Goal: Task Accomplishment & Management: Manage account settings

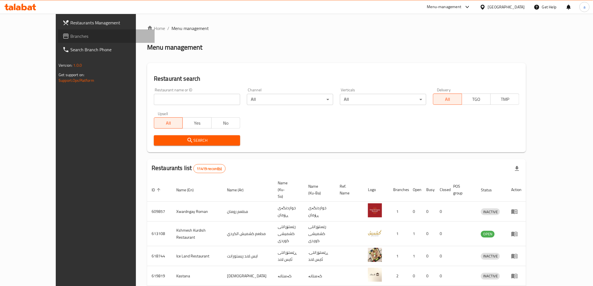
click at [58, 40] on link "Branches" at bounding box center [106, 35] width 97 height 13
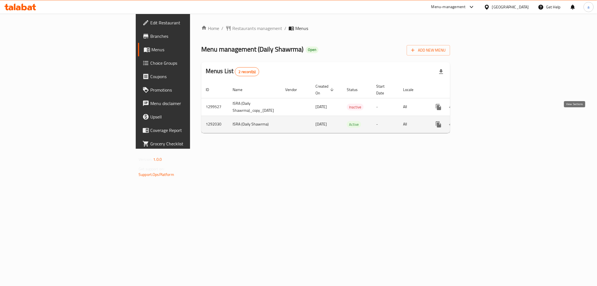
click at [482, 122] on icon "enhanced table" at bounding box center [479, 124] width 5 height 5
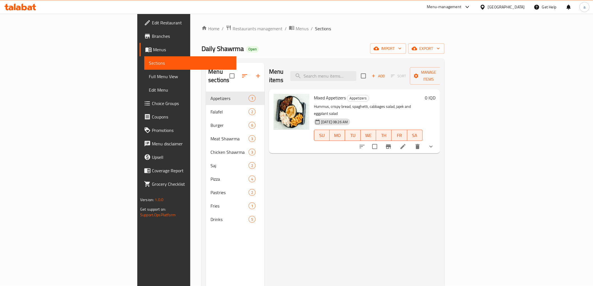
click at [290, 151] on div "Menu items Add Sort Manage items Mixed Appetizers Appetizers Hummus, crispy bre…" at bounding box center [351, 206] width 175 height 286
click at [402, 46] on icon "button" at bounding box center [400, 49] width 6 height 6
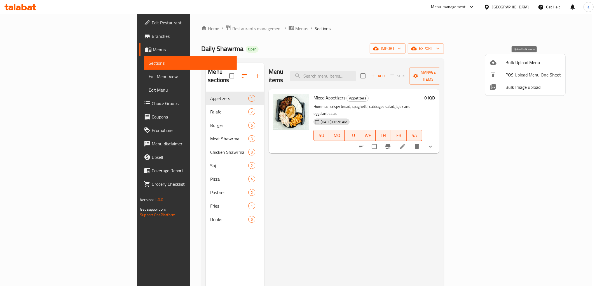
click at [514, 62] on span "Bulk Upload Menu" at bounding box center [533, 62] width 55 height 7
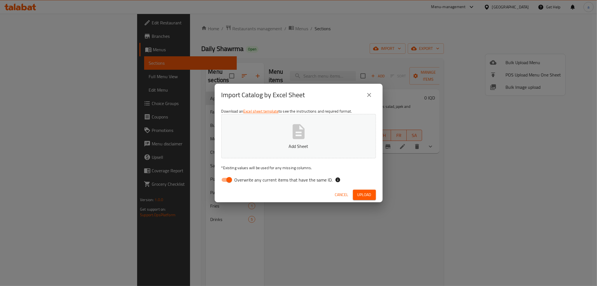
click at [230, 183] on input "Overwrite any current items that have the same ID." at bounding box center [229, 179] width 32 height 11
checkbox input "false"
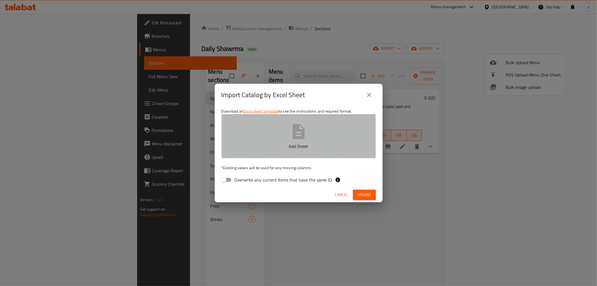
click at [277, 134] on button "Add Sheet" at bounding box center [298, 136] width 155 height 44
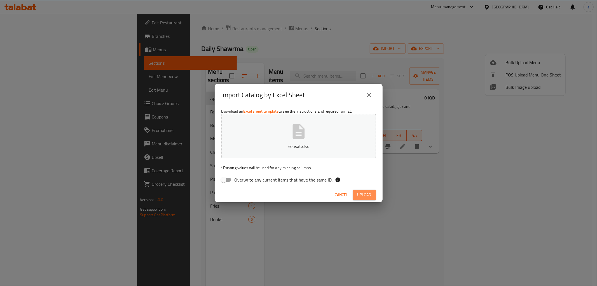
click at [358, 193] on span "Upload" at bounding box center [365, 194] width 14 height 7
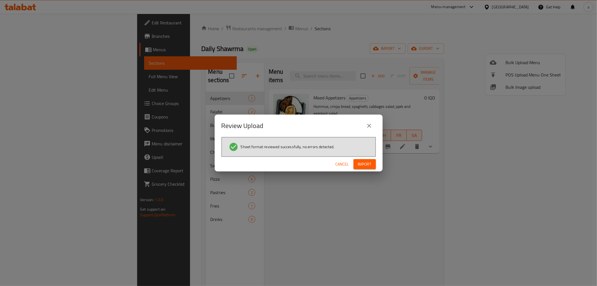
click at [373, 161] on button "Import" at bounding box center [365, 164] width 22 height 10
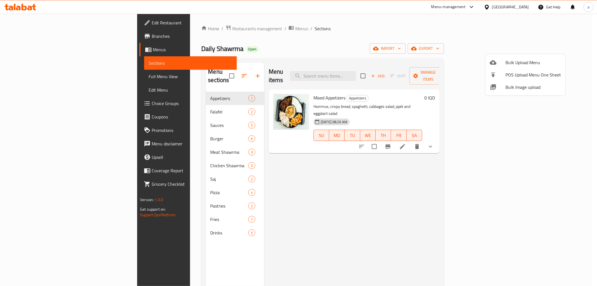
click at [289, 138] on div at bounding box center [298, 143] width 597 height 286
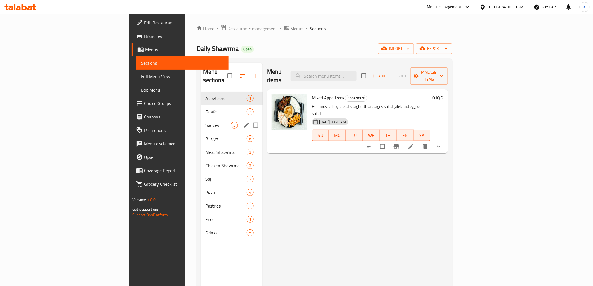
click at [249, 119] on input "Menu sections" at bounding box center [255, 125] width 12 height 12
checkbox input "true"
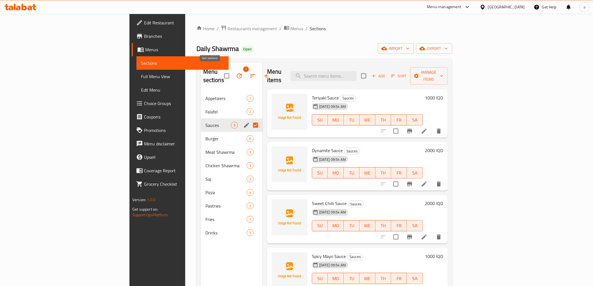
click at [249, 73] on icon "button" at bounding box center [252, 76] width 7 height 7
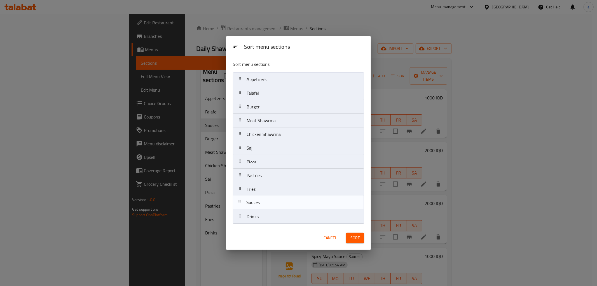
drag, startPoint x: 240, startPoint y: 108, endPoint x: 240, endPoint y: 206, distance: 98.3
click at [240, 206] on nav "Appetizers Falafel Sauces Burger Meat Shawrma Chicken Shawrma Saj Pizza Pastrie…" at bounding box center [298, 147] width 131 height 151
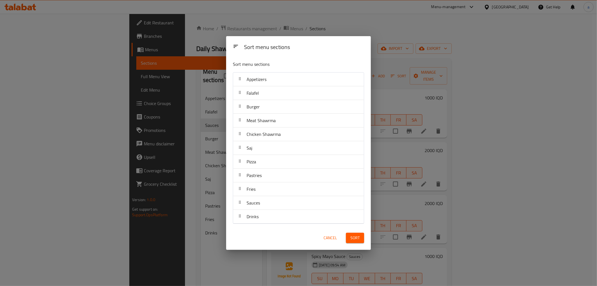
click at [361, 237] on button "Sort" at bounding box center [355, 238] width 18 height 10
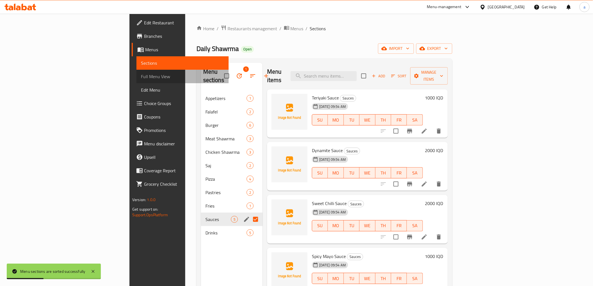
click at [136, 72] on link "Full Menu View" at bounding box center [182, 76] width 92 height 13
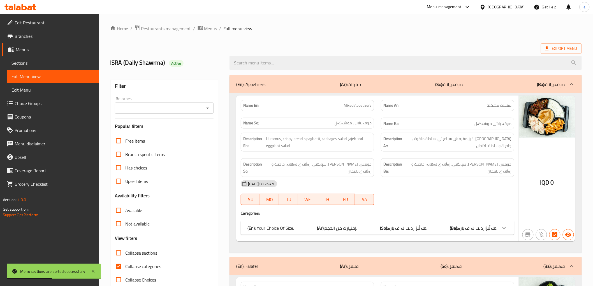
click at [210, 104] on div "Branches" at bounding box center [164, 107] width 99 height 11
click at [210, 106] on icon "Open" at bounding box center [207, 108] width 7 height 7
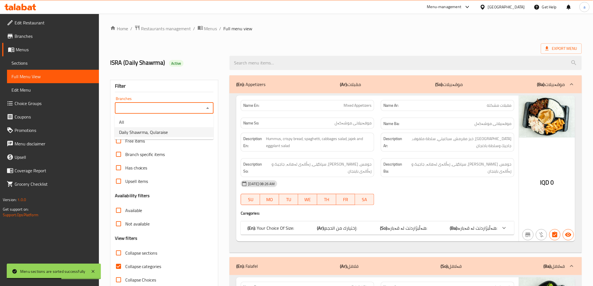
click at [178, 130] on li "Daily Shawrma, Qularaise" at bounding box center [164, 132] width 99 height 10
type input "Daily Shawrma, Qularaise"
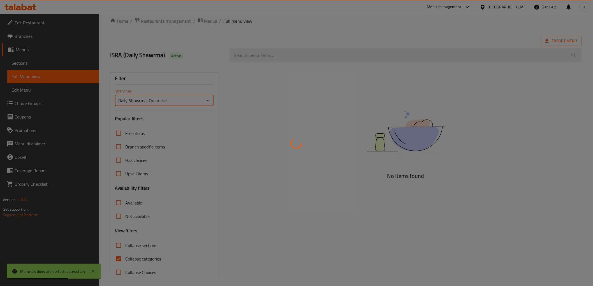
scroll to position [12, 0]
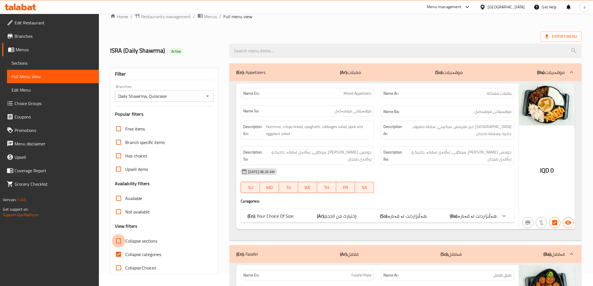
click at [119, 241] on input "Collapse sections" at bounding box center [118, 240] width 13 height 13
checkbox input "true"
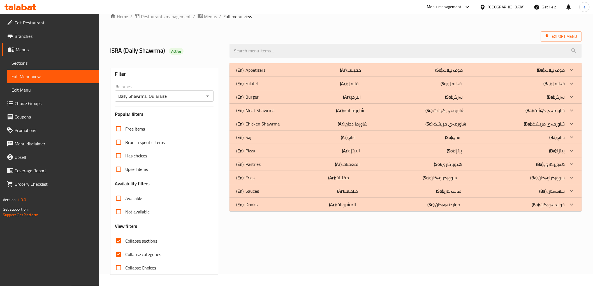
click at [549, 73] on p "(Ba): ساسەکان" at bounding box center [551, 70] width 28 height 7
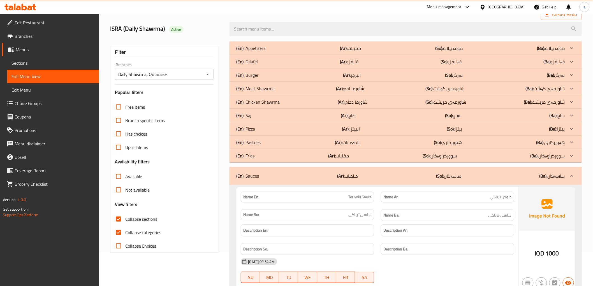
scroll to position [0, 0]
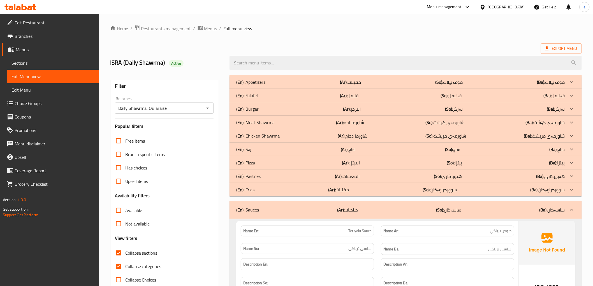
click at [217, 66] on h2 "ISRA (Daily Shawrma) Active" at bounding box center [166, 63] width 113 height 8
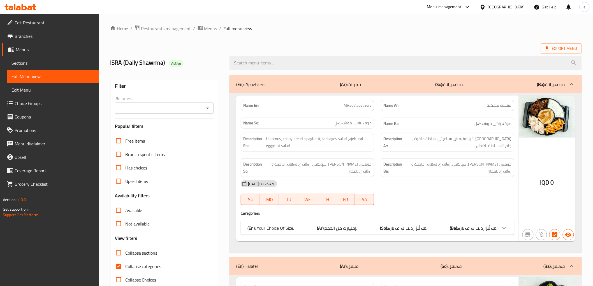
click at [205, 107] on icon "Open" at bounding box center [207, 108] width 7 height 7
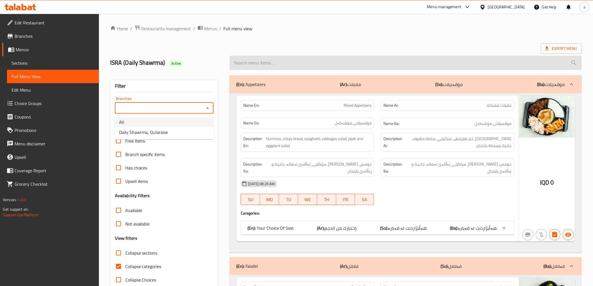
click at [286, 56] on input "search" at bounding box center [405, 63] width 352 height 14
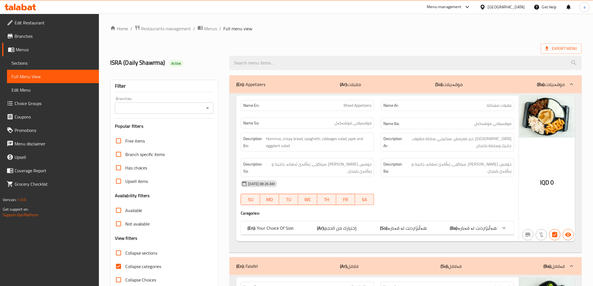
click at [60, 67] on link "Sections" at bounding box center [53, 62] width 92 height 13
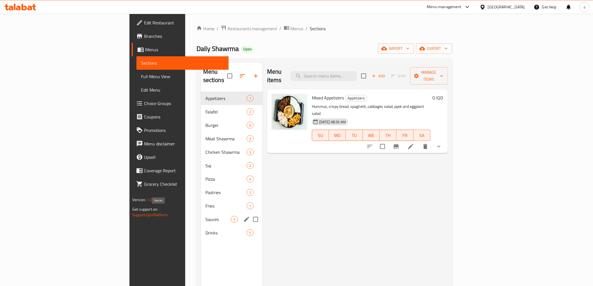
click at [205, 216] on span "Sauces" at bounding box center [217, 219] width 25 height 7
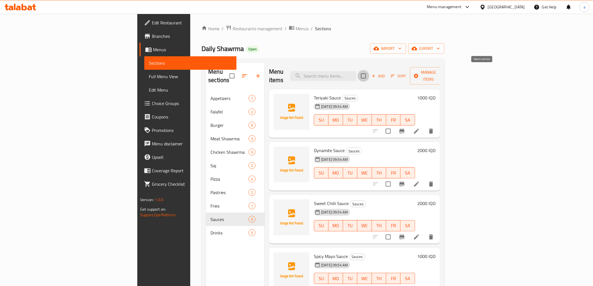
click at [369, 74] on input "checkbox" at bounding box center [363, 76] width 12 height 12
checkbox input "true"
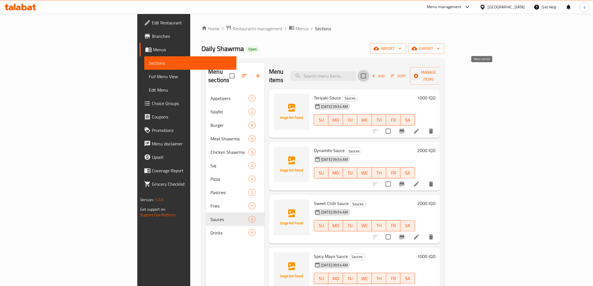
checkbox input "true"
click at [443, 74] on span "Manage items" at bounding box center [428, 76] width 29 height 14
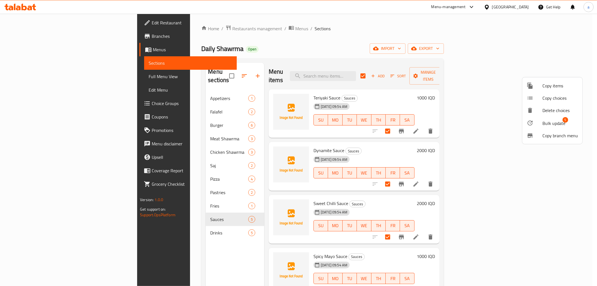
click at [533, 123] on icon at bounding box center [530, 123] width 7 height 7
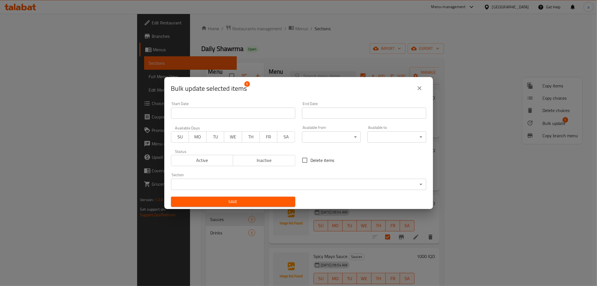
click at [289, 157] on span "Inactive" at bounding box center [264, 160] width 58 height 8
click at [276, 203] on span "Save" at bounding box center [233, 201] width 115 height 7
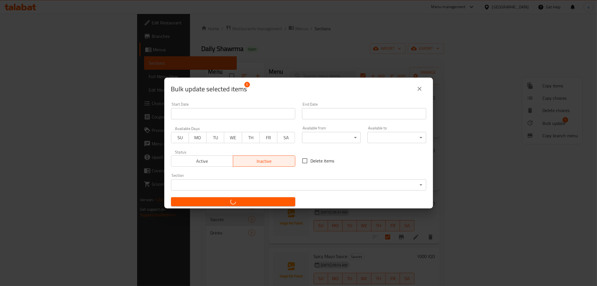
checkbox input "false"
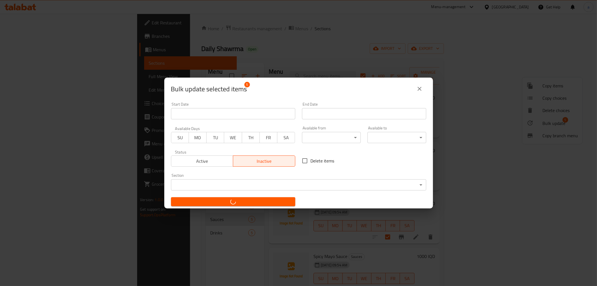
checkbox input "false"
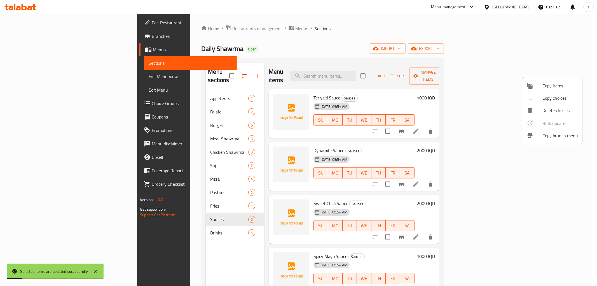
click at [381, 70] on div at bounding box center [298, 143] width 597 height 286
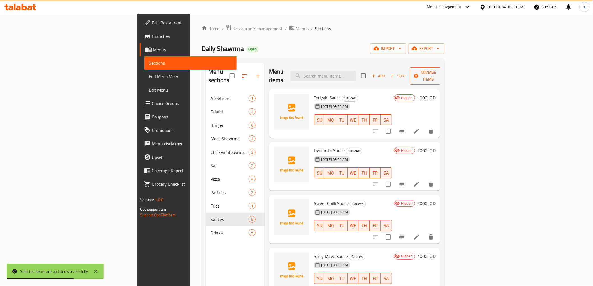
click at [443, 75] on span "Manage items" at bounding box center [428, 76] width 29 height 14
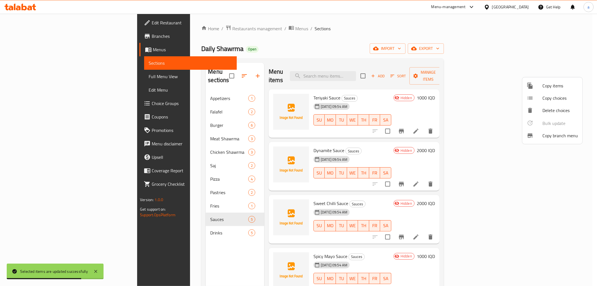
click at [482, 74] on div at bounding box center [298, 143] width 597 height 286
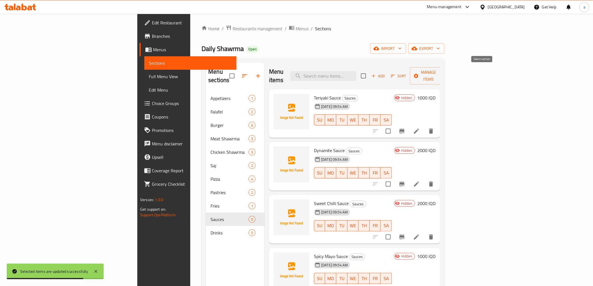
click at [369, 74] on input "checkbox" at bounding box center [363, 76] width 12 height 12
checkbox input "true"
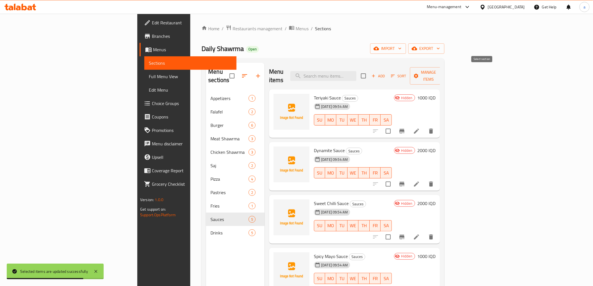
checkbox input "true"
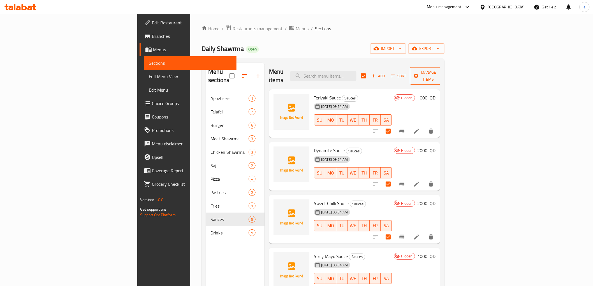
click at [447, 76] on button "Manage items" at bounding box center [429, 75] width 38 height 17
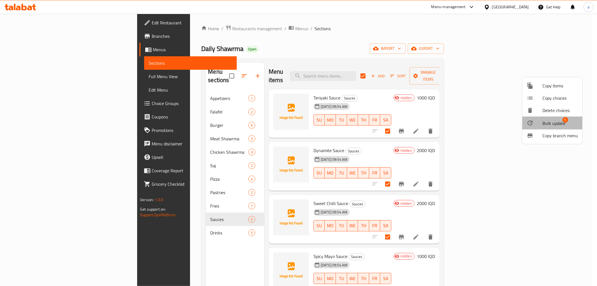
click at [542, 125] on div at bounding box center [535, 123] width 16 height 7
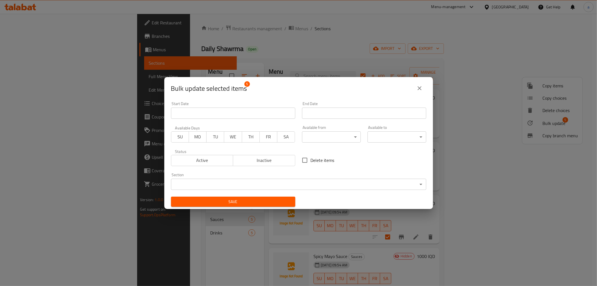
drag, startPoint x: 323, startPoint y: 154, endPoint x: 321, endPoint y: 159, distance: 5.1
click at [322, 155] on label "Delete items" at bounding box center [317, 160] width 36 height 12
click at [321, 159] on span "Delete items" at bounding box center [323, 160] width 24 height 7
click at [311, 159] on input "Delete items" at bounding box center [305, 160] width 12 height 12
checkbox input "true"
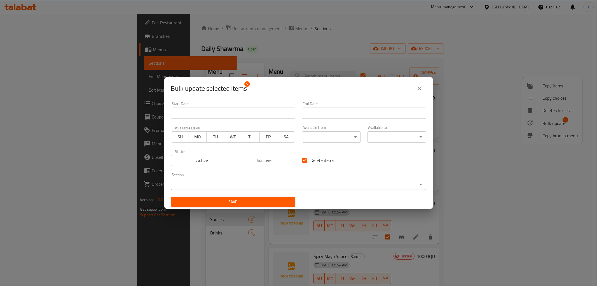
click at [281, 195] on div "Save" at bounding box center [233, 201] width 131 height 17
click at [281, 199] on span "Save" at bounding box center [233, 201] width 115 height 7
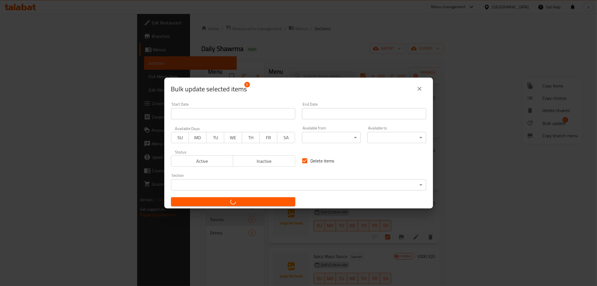
checkbox input "false"
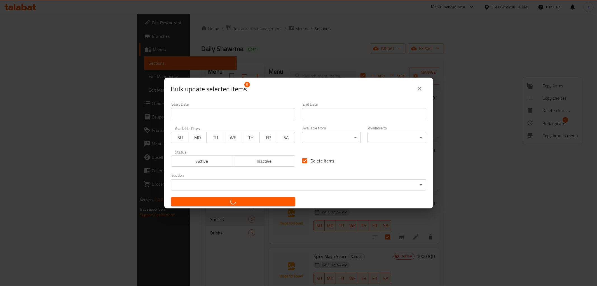
checkbox input "false"
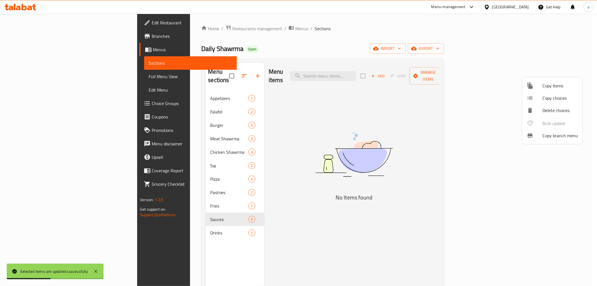
click at [21, 7] on div at bounding box center [298, 143] width 597 height 286
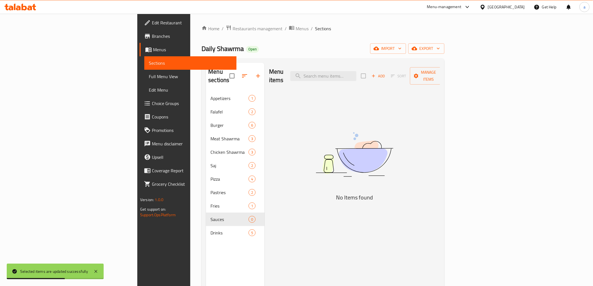
click at [32, 9] on icon at bounding box center [20, 7] width 32 height 7
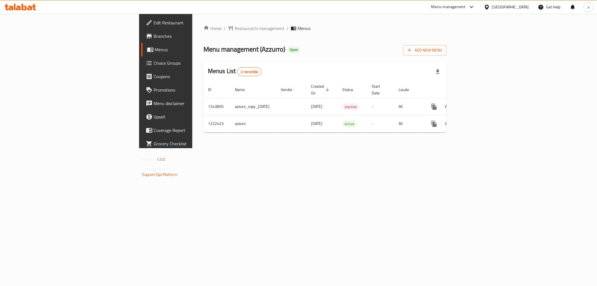
click at [141, 30] on link "Branches" at bounding box center [189, 35] width 97 height 13
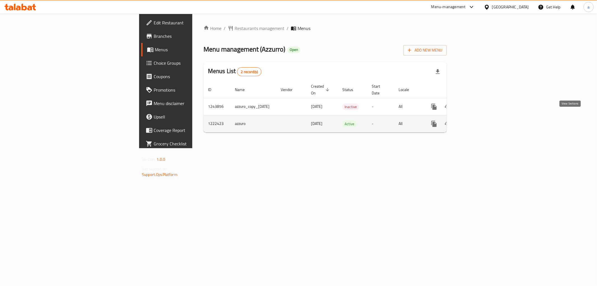
click at [478, 120] on icon "enhanced table" at bounding box center [474, 123] width 7 height 7
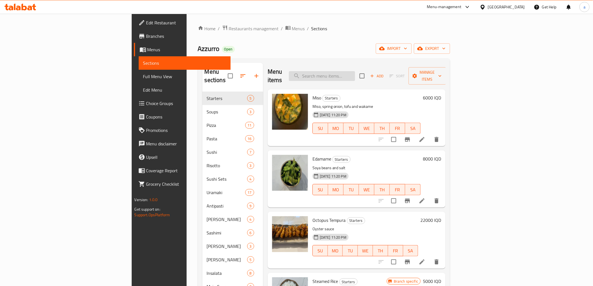
click at [355, 76] on input "search" at bounding box center [322, 76] width 66 height 10
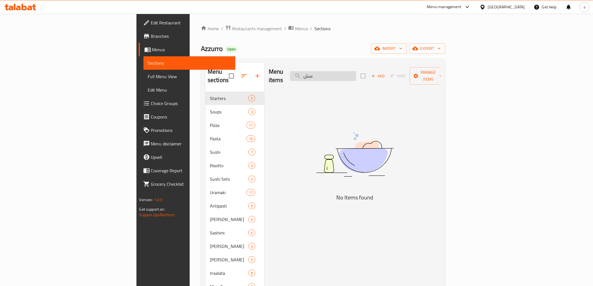
type input "س"
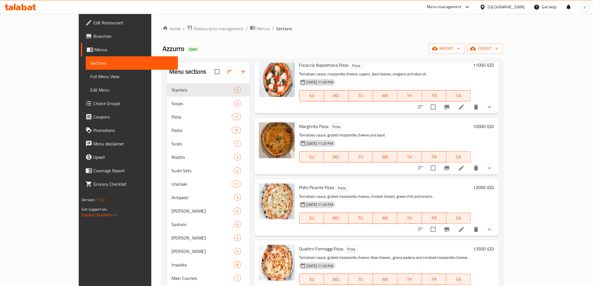
scroll to position [560, 0]
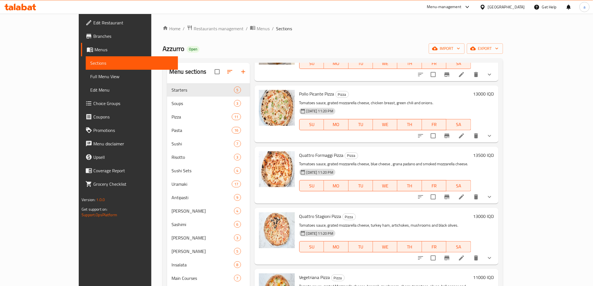
type input "sauce"
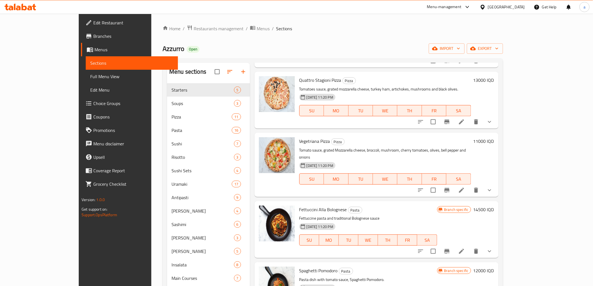
scroll to position [840, 0]
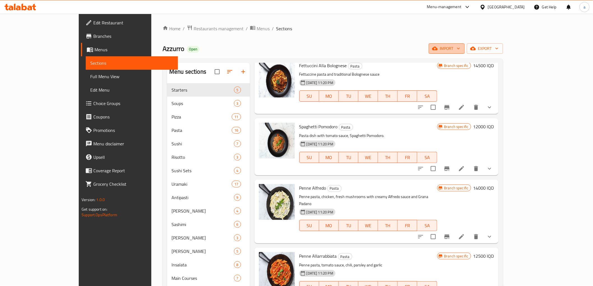
click at [460, 46] on span "import" at bounding box center [446, 48] width 27 height 7
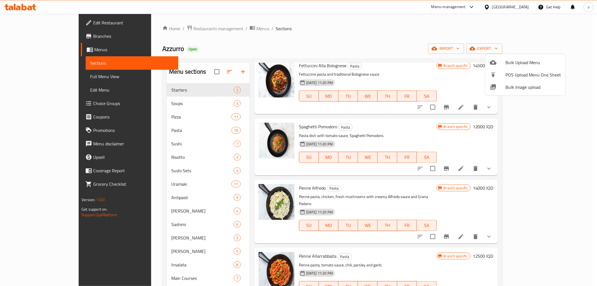
click at [276, 47] on div at bounding box center [298, 143] width 597 height 286
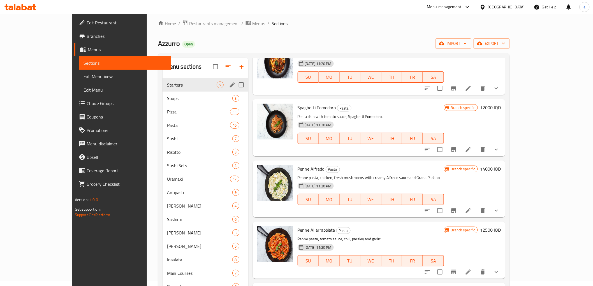
scroll to position [0, 0]
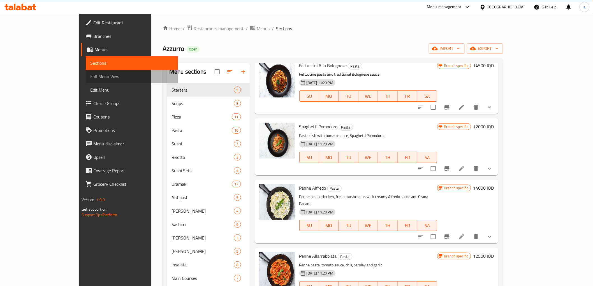
click at [90, 76] on span "Full Menu View" at bounding box center [131, 76] width 83 height 7
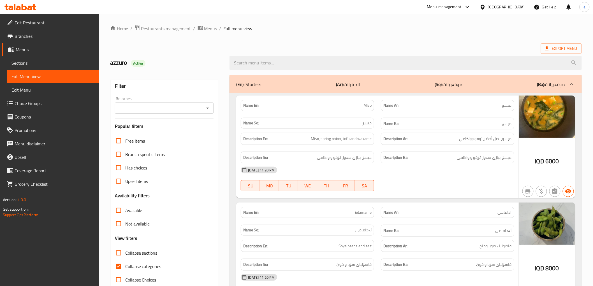
drag, startPoint x: 209, startPoint y: 107, endPoint x: 203, endPoint y: 110, distance: 6.9
click at [208, 107] on icon "Open" at bounding box center [207, 108] width 7 height 7
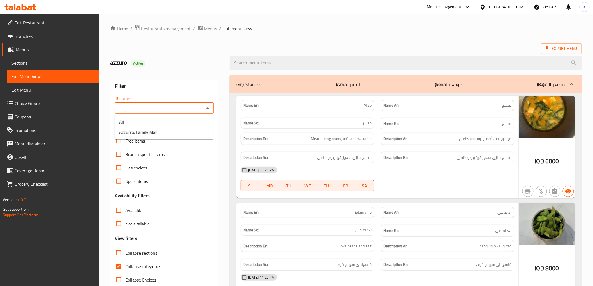
click at [205, 109] on icon "Close" at bounding box center [207, 108] width 7 height 7
click at [205, 109] on icon "Open" at bounding box center [207, 108] width 7 height 7
click at [188, 130] on li "Azzurro, Family Mall" at bounding box center [164, 132] width 99 height 10
type input "Azzurro, Family Mall"
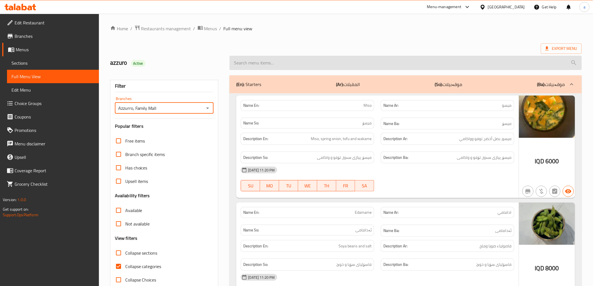
click at [340, 64] on input "search" at bounding box center [405, 63] width 352 height 14
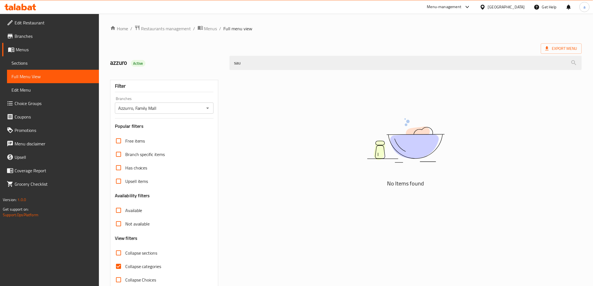
type input "sau"
click at [60, 60] on span "Sections" at bounding box center [52, 63] width 83 height 7
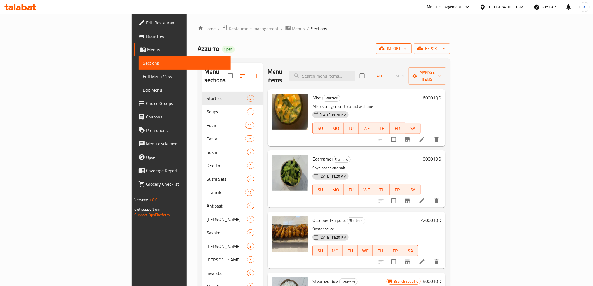
click at [407, 46] on span "import" at bounding box center [393, 48] width 27 height 7
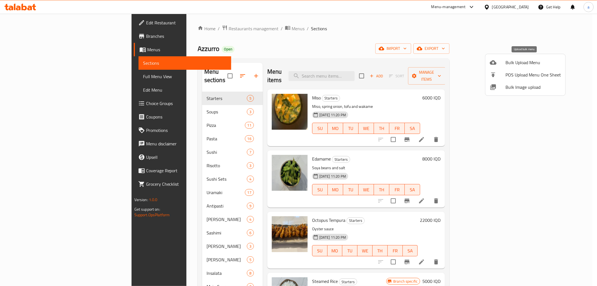
click at [512, 62] on span "Bulk Upload Menu" at bounding box center [533, 62] width 55 height 7
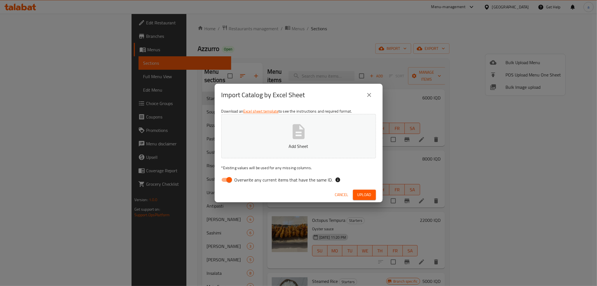
click at [232, 179] on input "Overwrite any current items that have the same ID." at bounding box center [229, 179] width 32 height 11
checkbox input "false"
click at [262, 131] on button "Add Sheet" at bounding box center [298, 136] width 155 height 44
click at [371, 193] on span "Upload" at bounding box center [365, 194] width 14 height 7
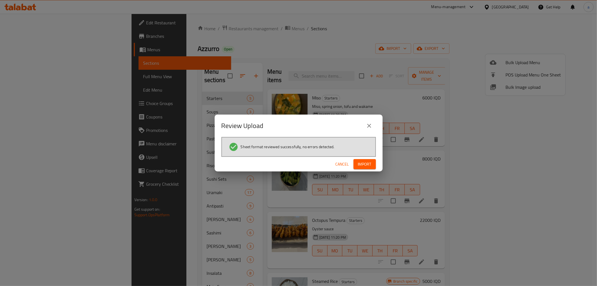
click at [369, 160] on button "Import" at bounding box center [365, 164] width 22 height 10
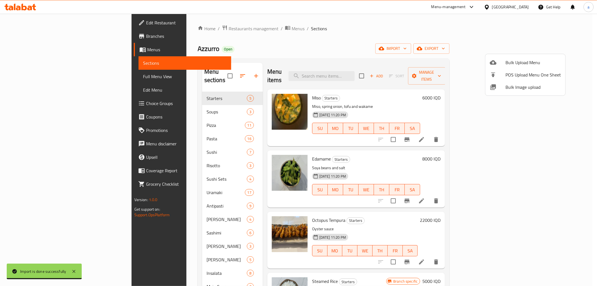
click at [274, 34] on div at bounding box center [298, 143] width 597 height 286
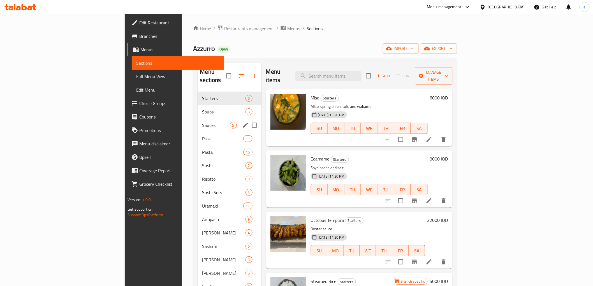
click at [248, 119] on input "Menu sections" at bounding box center [254, 125] width 12 height 12
checkbox input "true"
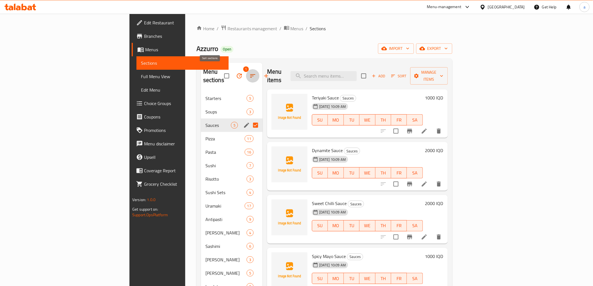
click at [250, 74] on icon "button" at bounding box center [252, 75] width 5 height 3
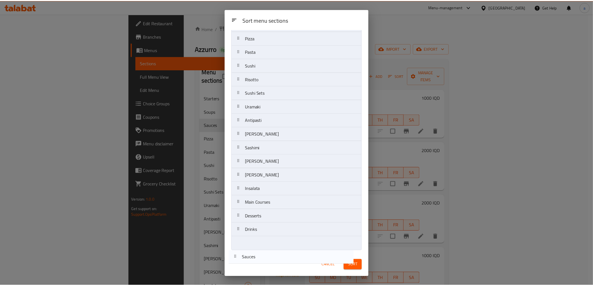
scroll to position [42, 0]
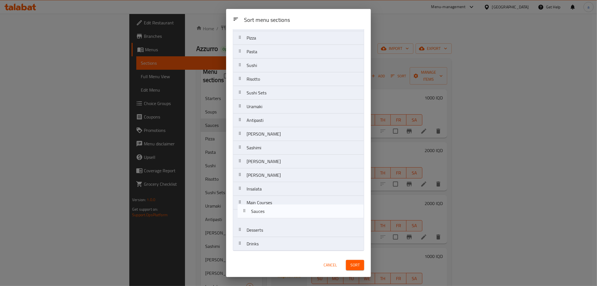
drag, startPoint x: 240, startPoint y: 80, endPoint x: 245, endPoint y: 214, distance: 134.8
click at [245, 214] on nav "Starters Soups Sauces Pizza Pasta Sushi Risotto Sushi Sets Uramaki Antipasti Ts…" at bounding box center [298, 127] width 131 height 248
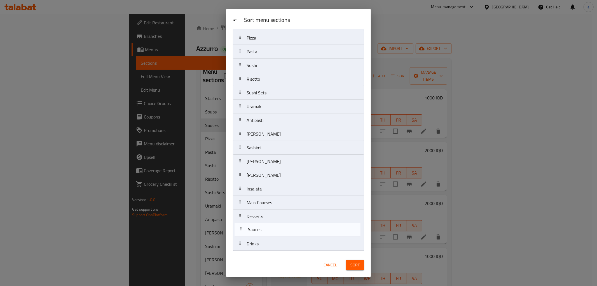
drag, startPoint x: 242, startPoint y: 214, endPoint x: 244, endPoint y: 230, distance: 15.5
click at [244, 230] on nav "Starters Soups Pizza Pasta Sushi Risotto Sushi Sets Uramaki Antipasti Tsu Shimi…" at bounding box center [298, 127] width 131 height 248
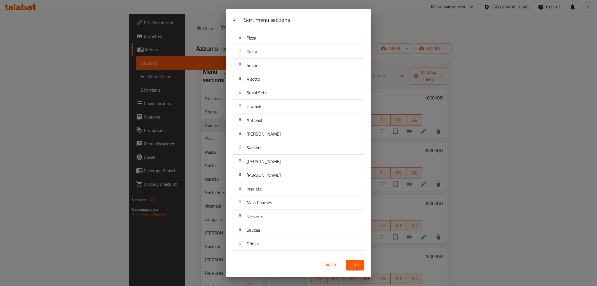
click at [355, 261] on button "Sort" at bounding box center [355, 265] width 18 height 10
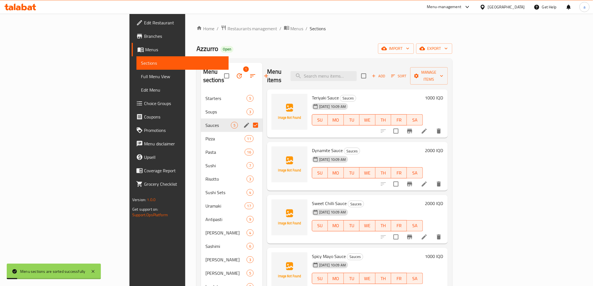
click at [141, 77] on span "Full Menu View" at bounding box center [182, 76] width 83 height 7
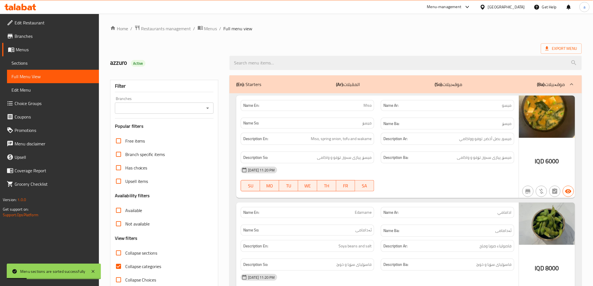
click at [207, 112] on div "Branches" at bounding box center [164, 107] width 99 height 11
click at [210, 107] on icon "Open" at bounding box center [207, 108] width 7 height 7
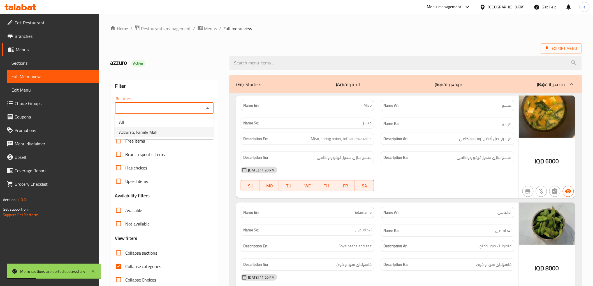
click at [187, 134] on li "Azzurro, Family Mall" at bounding box center [164, 132] width 99 height 10
type input "Azzurro, Family Mall"
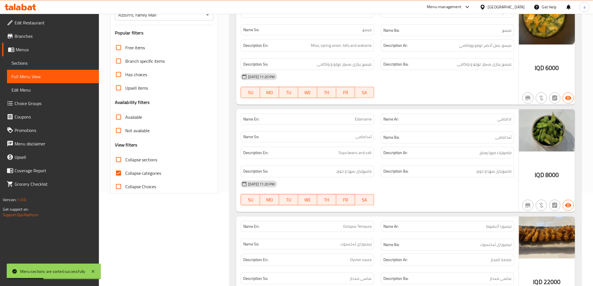
click at [133, 160] on span "Collapse sections" at bounding box center [141, 159] width 32 height 7
click at [125, 160] on input "Collapse sections" at bounding box center [118, 159] width 13 height 13
checkbox input "true"
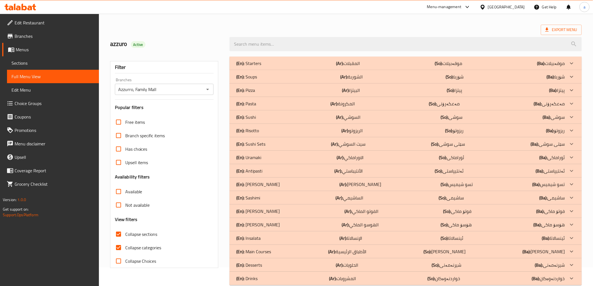
scroll to position [29, 0]
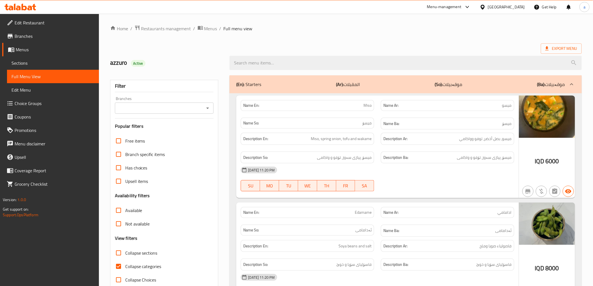
click at [207, 107] on icon "Open" at bounding box center [207, 108] width 7 height 7
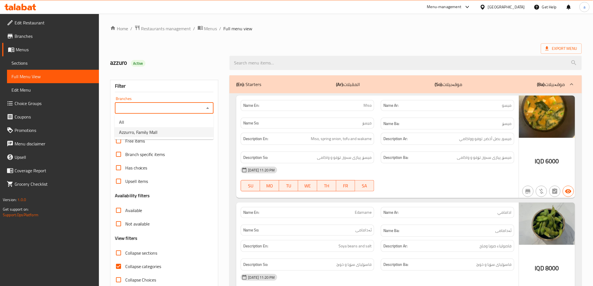
click at [189, 134] on li "Azzurro, Family Mall" at bounding box center [164, 132] width 99 height 10
type input "Azzurro, Family Mall"
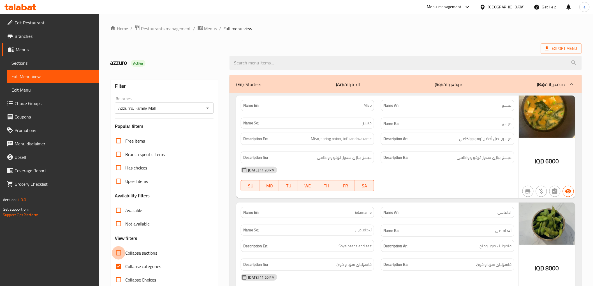
drag, startPoint x: 120, startPoint y: 254, endPoint x: 343, endPoint y: 118, distance: 261.4
click at [119, 254] on input "Collapse sections" at bounding box center [118, 252] width 13 height 13
checkbox input "true"
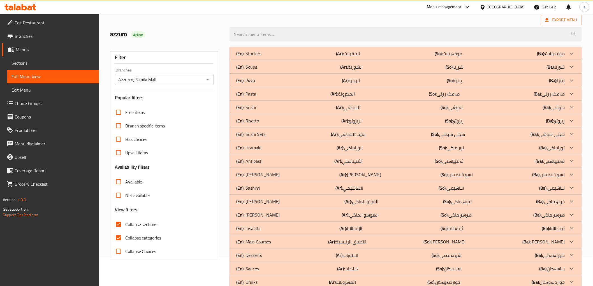
scroll to position [43, 0]
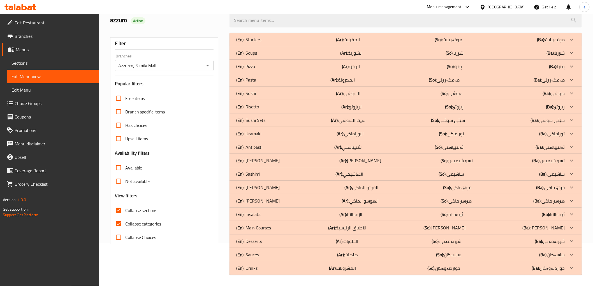
click at [356, 43] on p "(Ar): صلصات" at bounding box center [348, 39] width 24 height 7
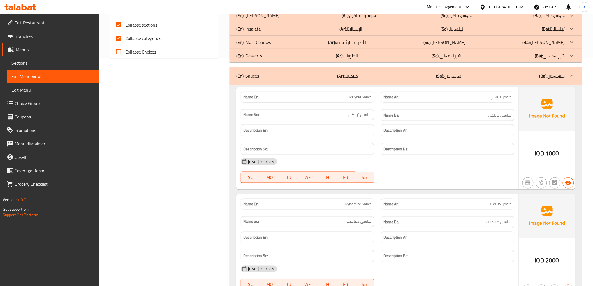
scroll to position [0, 0]
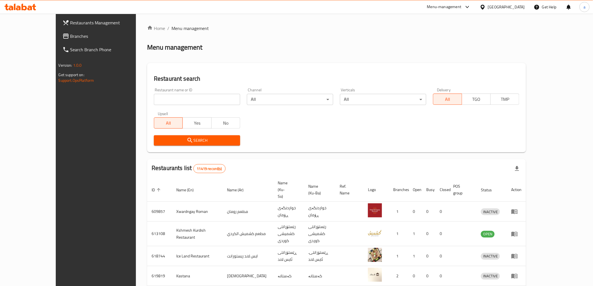
click at [58, 32] on link "Branches" at bounding box center [106, 35] width 97 height 13
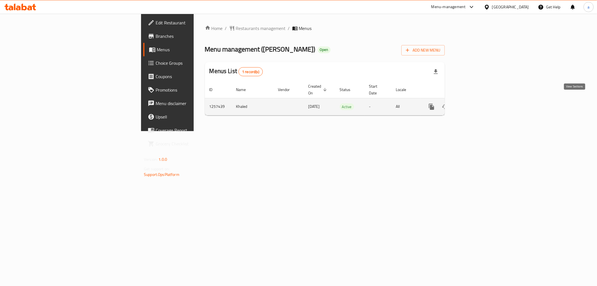
click at [475, 103] on icon "enhanced table" at bounding box center [472, 106] width 7 height 7
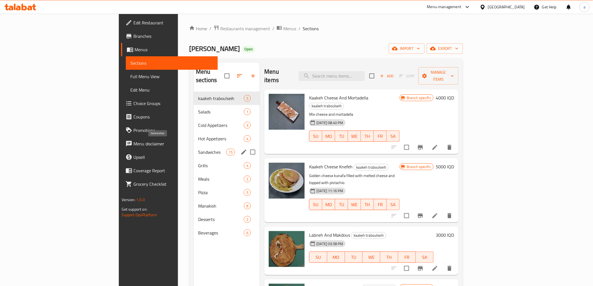
drag, startPoint x: 150, startPoint y: 144, endPoint x: 163, endPoint y: 143, distance: 13.8
click at [198, 149] on span "Sandwiches" at bounding box center [212, 152] width 28 height 7
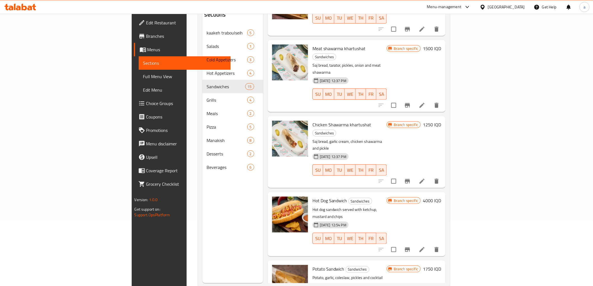
scroll to position [78, 0]
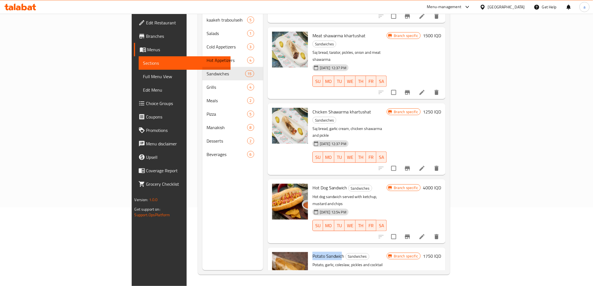
drag, startPoint x: 278, startPoint y: 160, endPoint x: 310, endPoint y: 161, distance: 31.7
click at [310, 250] on div "Potato Sandwich Sandwiches Potato, garlic, coleslaw, pickles and cocktail sauce…" at bounding box center [349, 279] width 79 height 59
click at [368, 252] on h6 "Potato Sandwich Sandwiches" at bounding box center [349, 256] width 74 height 8
drag, startPoint x: 277, startPoint y: 160, endPoint x: 311, endPoint y: 161, distance: 33.3
click at [311, 250] on div "Potato Sandwich Sandwiches Potato, garlic, coleslaw, pickles and cocktail sauce…" at bounding box center [349, 279] width 79 height 59
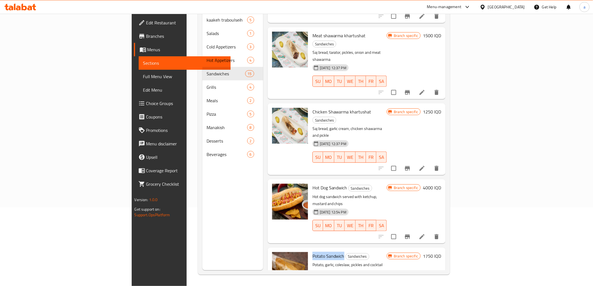
copy span "Potato Sandwich"
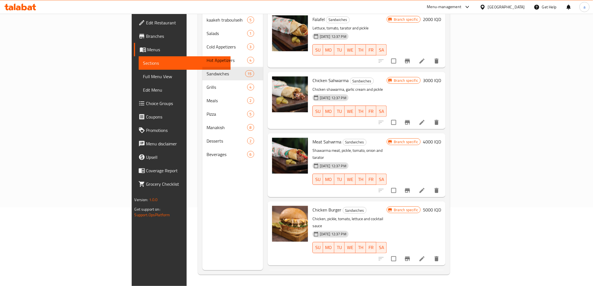
scroll to position [0, 0]
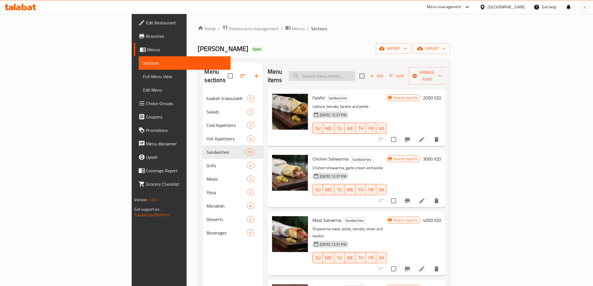
click at [355, 73] on input "search" at bounding box center [322, 76] width 66 height 10
paste input "Potato Sandwich"
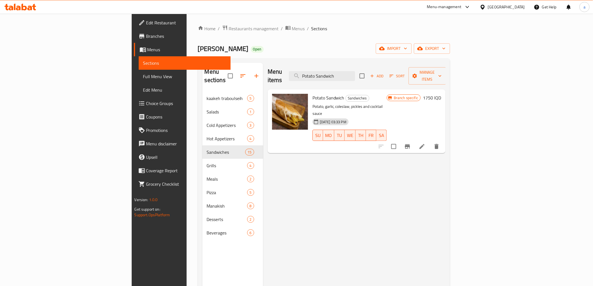
type input "Potato Sandwich"
click at [346, 136] on div "Potato Sandwich Sandwiches Potato, garlic, coleslaw, pickles and cocktail sauce…" at bounding box center [356, 121] width 178 height 64
click at [410, 143] on icon "Branch-specific-item" at bounding box center [407, 146] width 7 height 7
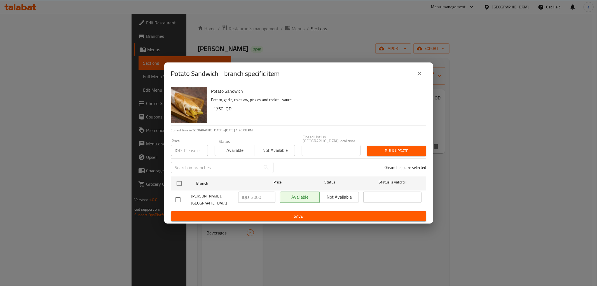
click at [422, 71] on button "close" at bounding box center [419, 73] width 13 height 13
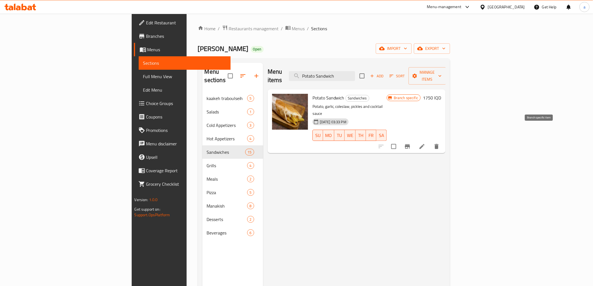
click at [410, 143] on icon "Branch-specific-item" at bounding box center [407, 146] width 7 height 7
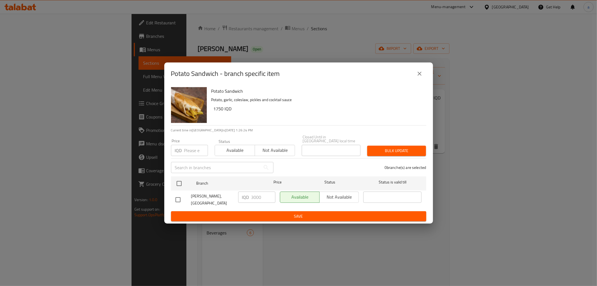
click at [418, 74] on icon "close" at bounding box center [420, 74] width 4 height 4
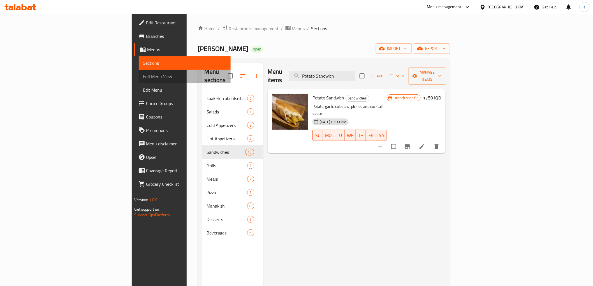
click at [143, 73] on span "Full Menu View" at bounding box center [184, 76] width 83 height 7
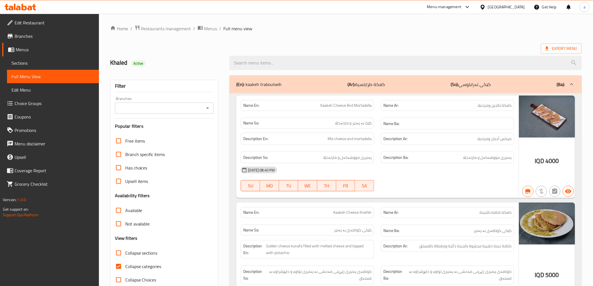
click at [195, 111] on input "Branches" at bounding box center [159, 108] width 86 height 8
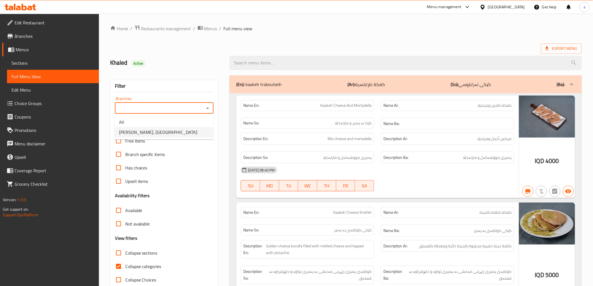
click at [185, 136] on li "[PERSON_NAME], [GEOGRAPHIC_DATA]" at bounding box center [164, 132] width 99 height 10
type input "[PERSON_NAME], [GEOGRAPHIC_DATA]"
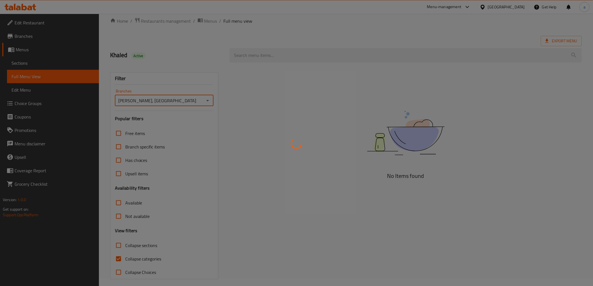
scroll to position [12, 0]
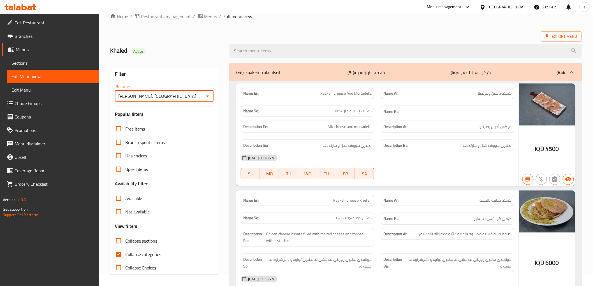
click at [294, 53] on input "search" at bounding box center [405, 51] width 352 height 14
paste input "Potato Sandwich"
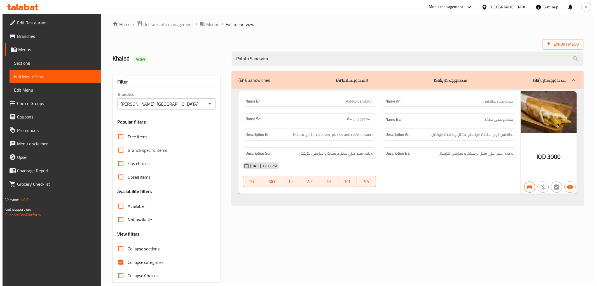
scroll to position [0, 0]
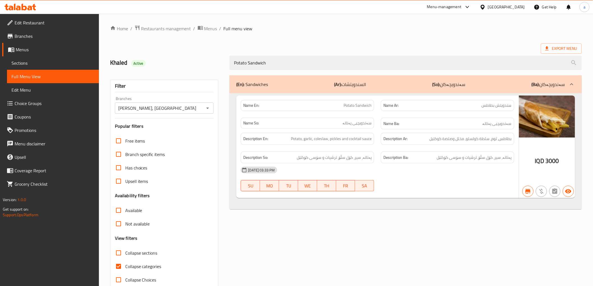
type input "Potato Sandwich"
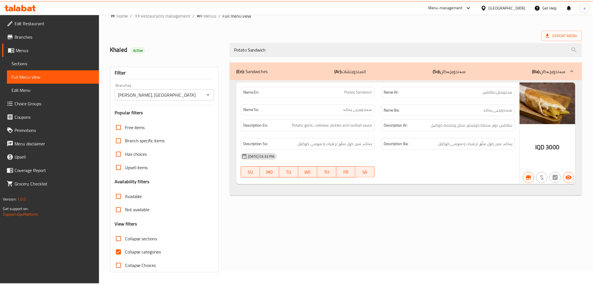
scroll to position [12, 0]
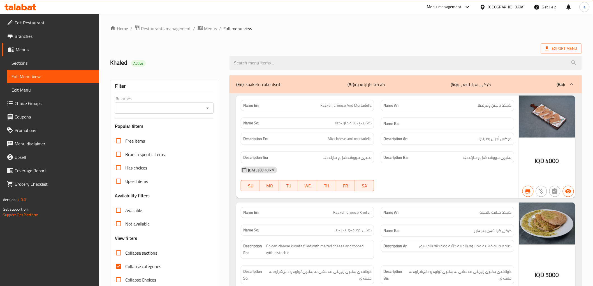
click at [291, 69] on input "search" at bounding box center [405, 63] width 352 height 14
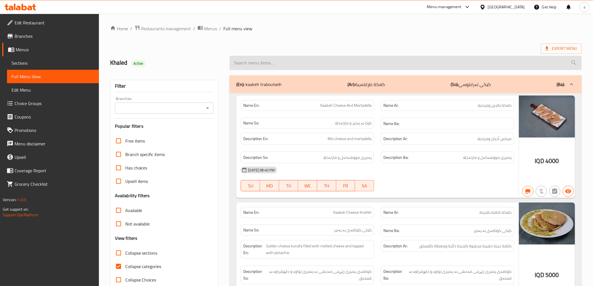
paste input "Small Chicken Shawarma Pizza"
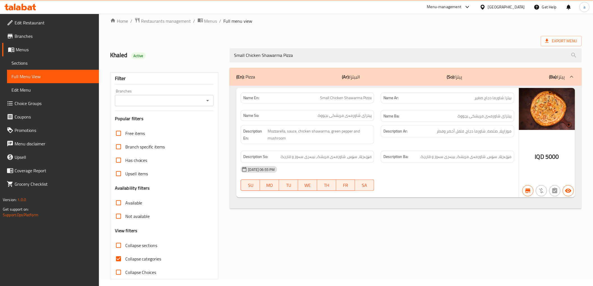
scroll to position [12, 0]
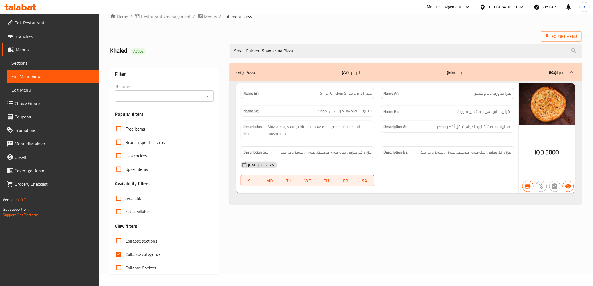
type input "Small Chicken Shawarma Pizza"
click at [32, 62] on span "Sections" at bounding box center [52, 63] width 83 height 7
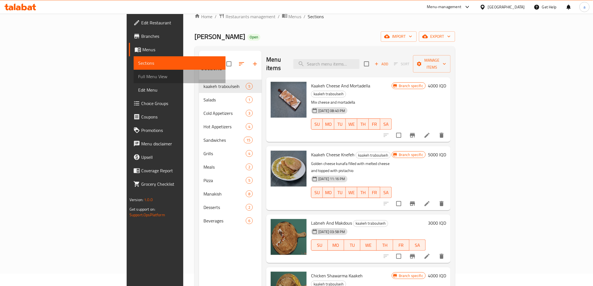
click at [138, 73] on span "Full Menu View" at bounding box center [179, 76] width 83 height 7
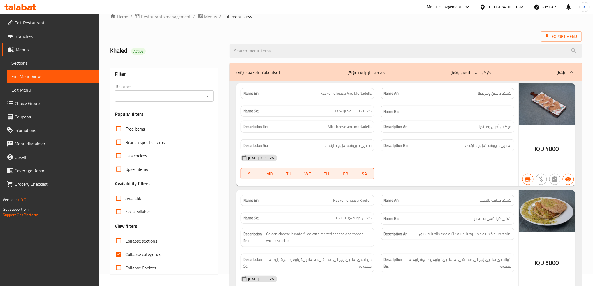
click at [191, 96] on input "Branches" at bounding box center [159, 96] width 86 height 8
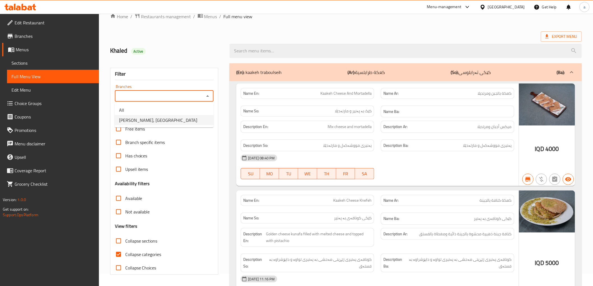
drag, startPoint x: 173, startPoint y: 121, endPoint x: 273, endPoint y: 70, distance: 112.1
click at [172, 121] on span "[PERSON_NAME], [GEOGRAPHIC_DATA]" at bounding box center [158, 120] width 78 height 7
type input "[PERSON_NAME], [GEOGRAPHIC_DATA]"
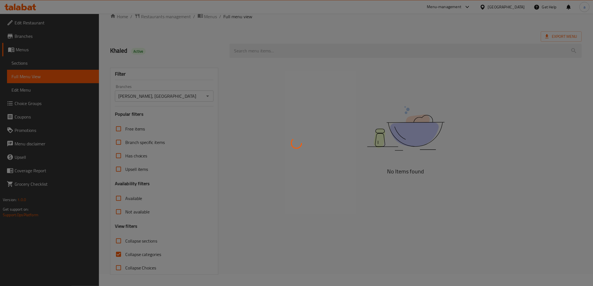
click at [323, 48] on div at bounding box center [296, 143] width 593 height 286
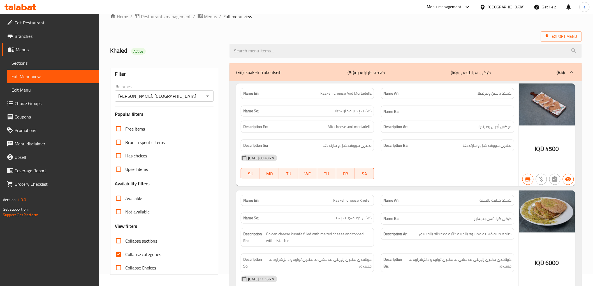
click at [240, 48] on input "search" at bounding box center [405, 51] width 352 height 14
paste input "Small Chicken Shawarma Pizza"
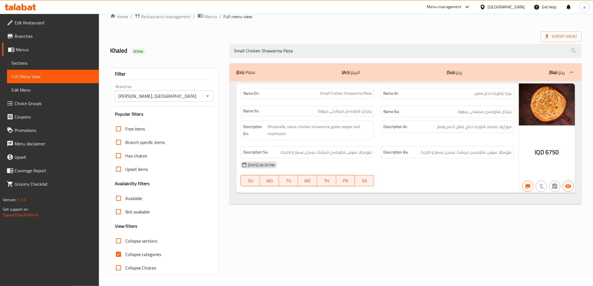
type input "Small Chicken Shawarma Pizza"
click at [473, 235] on div "(En): Pizza (Ar): البيتزا (So): پیتزا (Ba): پیتزا Name En: Small Chicken Shawar…" at bounding box center [405, 169] width 358 height 218
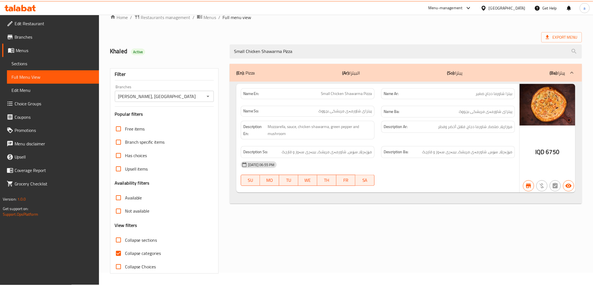
scroll to position [12, 0]
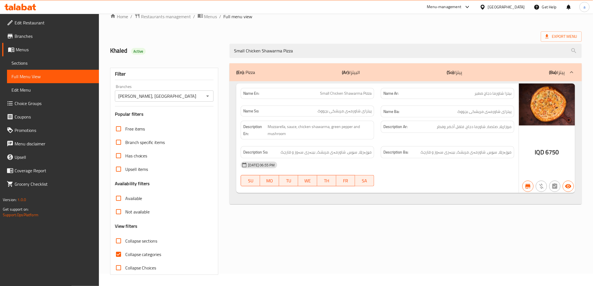
click at [413, 10] on div "Menu-management [GEOGRAPHIC_DATA] Get Help a" at bounding box center [296, 6] width 593 height 13
